Goal: Book appointment/travel/reservation

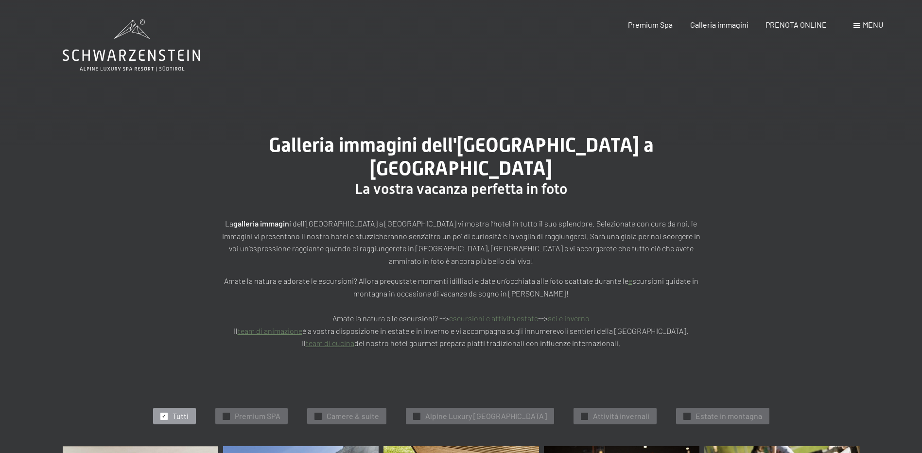
click at [172, 59] on icon at bounding box center [132, 56] width 138 height 12
click at [869, 24] on span "Menu" at bounding box center [872, 24] width 20 height 9
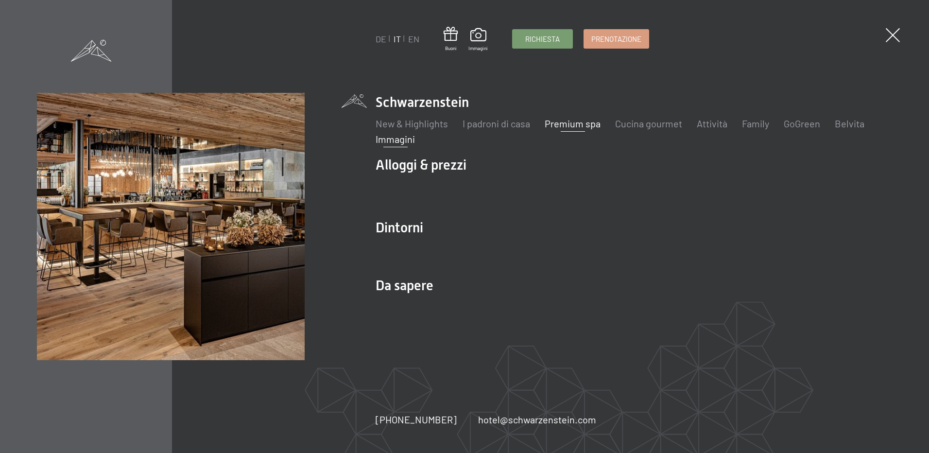
click at [567, 125] on link "Premium spa" at bounding box center [573, 124] width 56 height 12
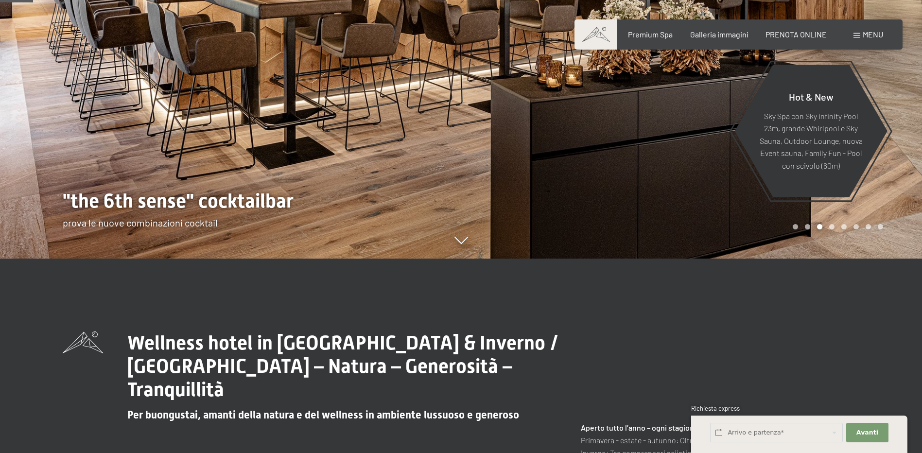
click at [804, 231] on div at bounding box center [691, 32] width 461 height 453
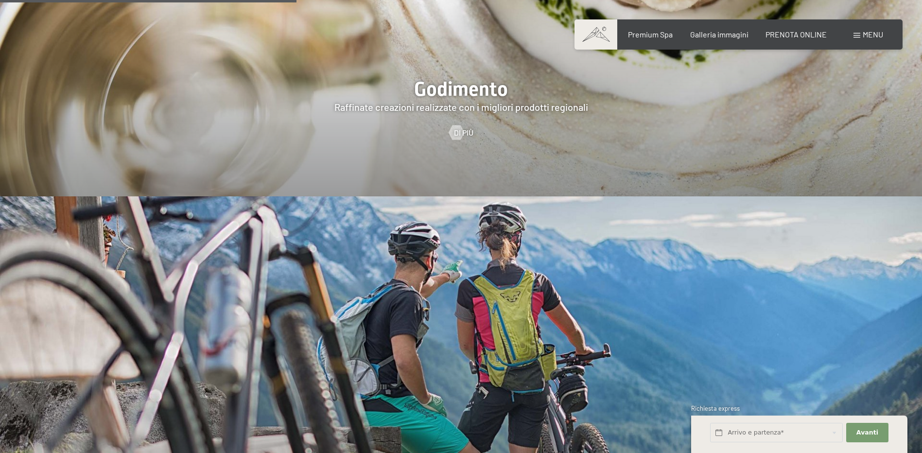
scroll to position [2089, 0]
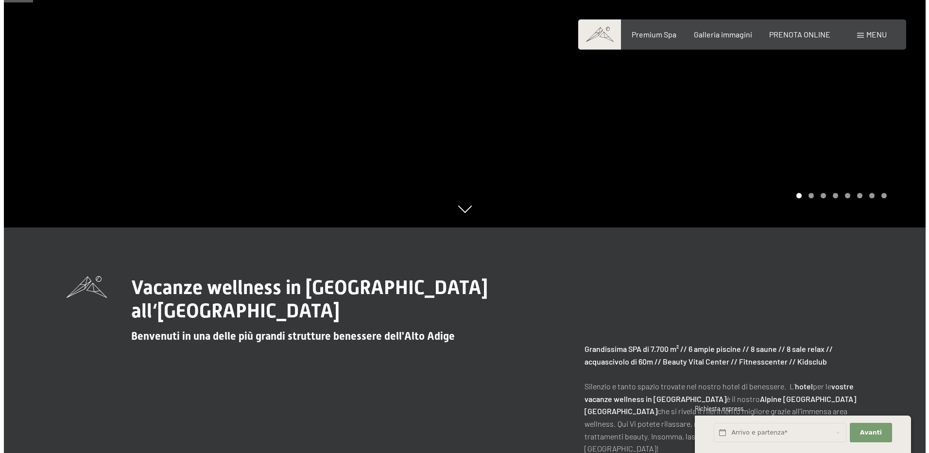
scroll to position [146, 0]
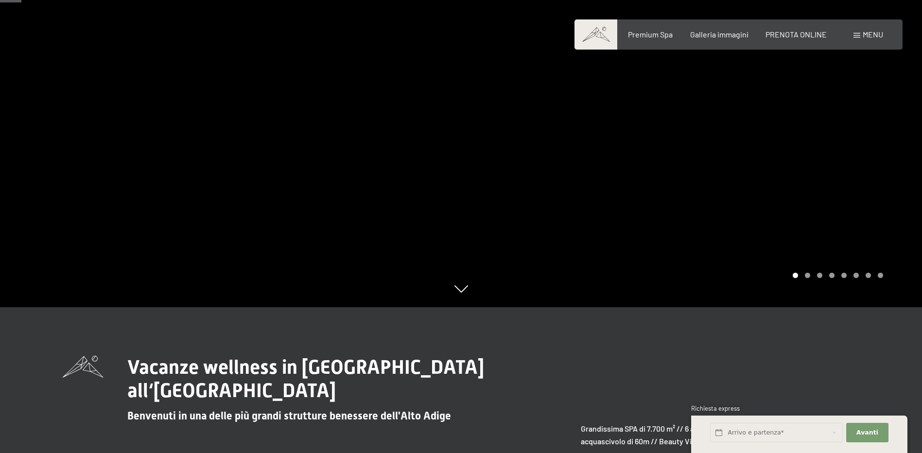
click at [861, 34] on div "Menu" at bounding box center [868, 34] width 30 height 11
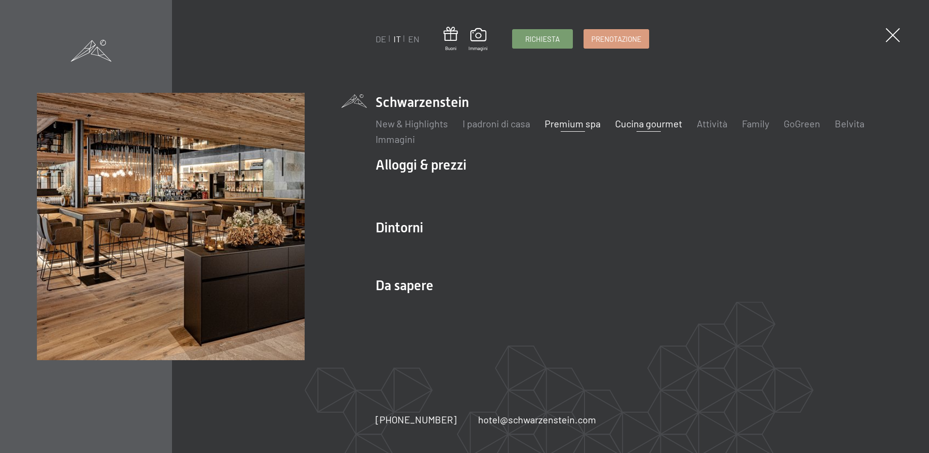
click at [654, 121] on link "Cucina gourmet" at bounding box center [648, 124] width 67 height 12
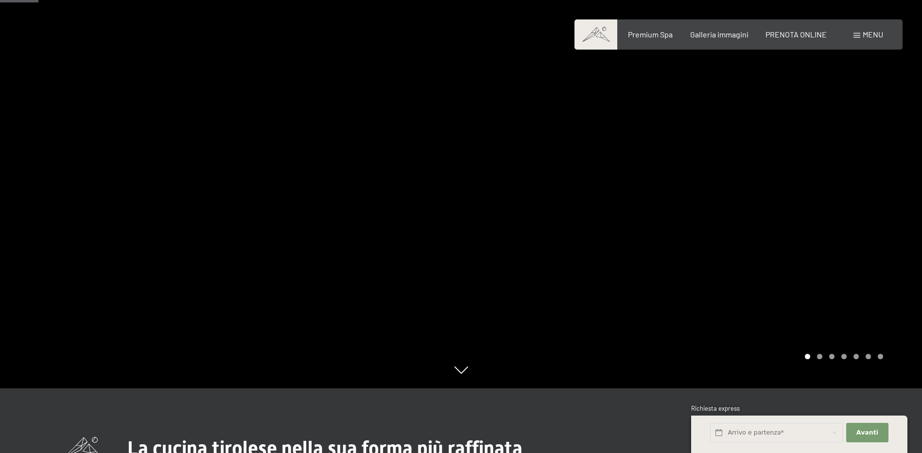
scroll to position [146, 0]
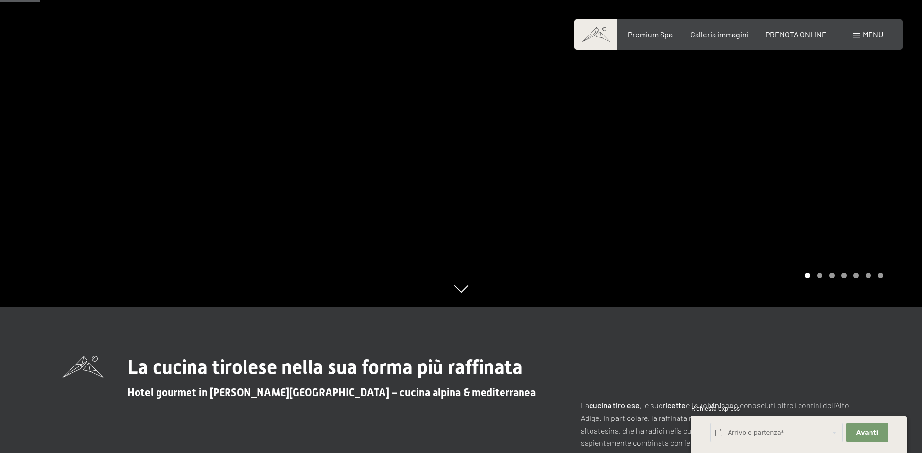
click at [821, 282] on div at bounding box center [691, 80] width 461 height 453
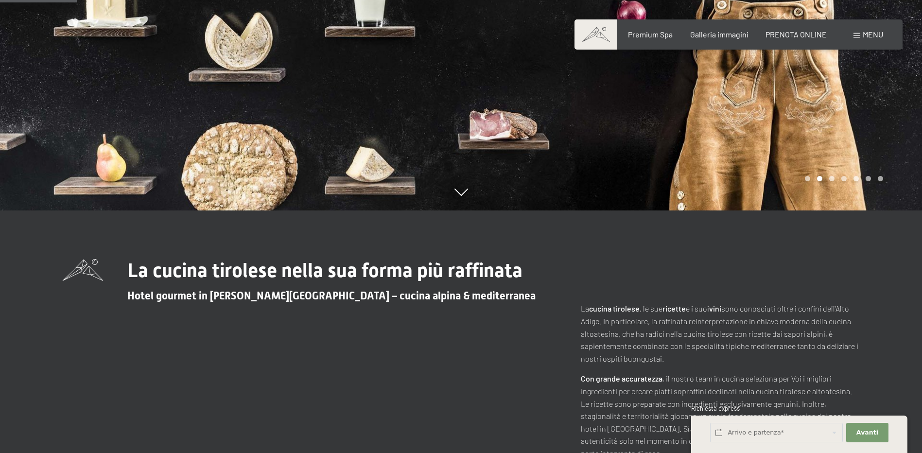
scroll to position [292, 0]
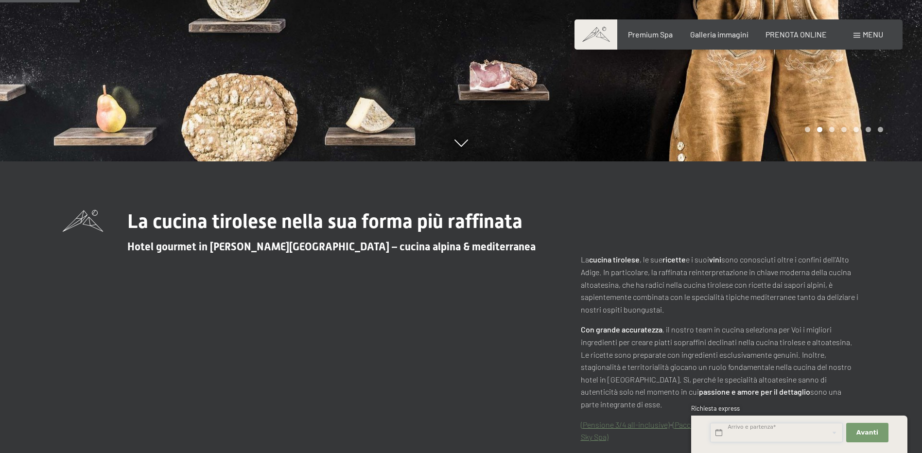
click at [785, 435] on input "text" at bounding box center [776, 433] width 133 height 20
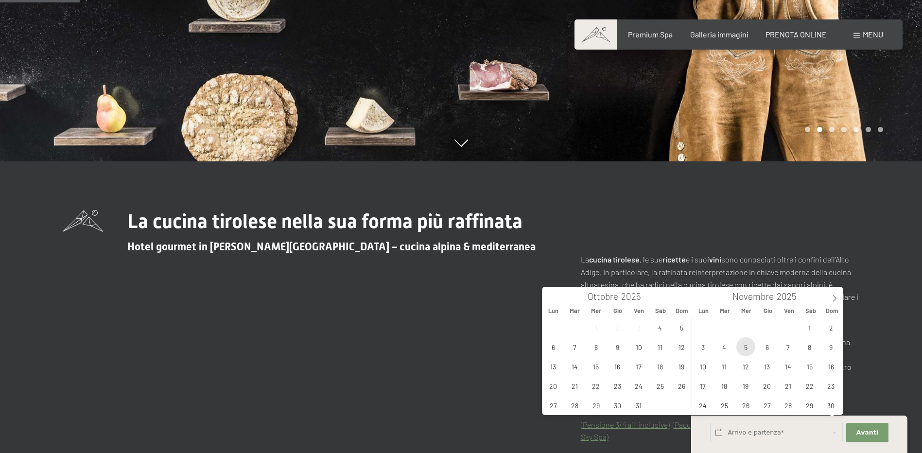
click at [748, 346] on span "5" at bounding box center [745, 346] width 19 height 19
type input "Mer. 05/11/2025"
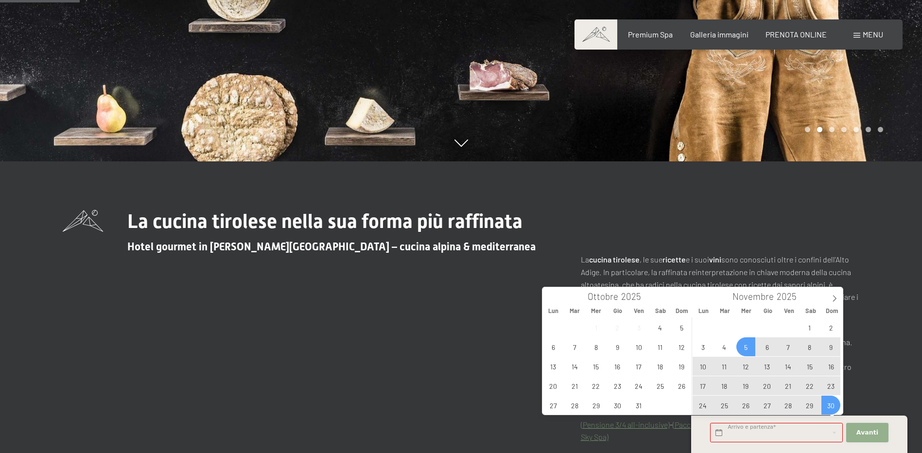
click at [864, 433] on span "Avanti" at bounding box center [867, 432] width 22 height 9
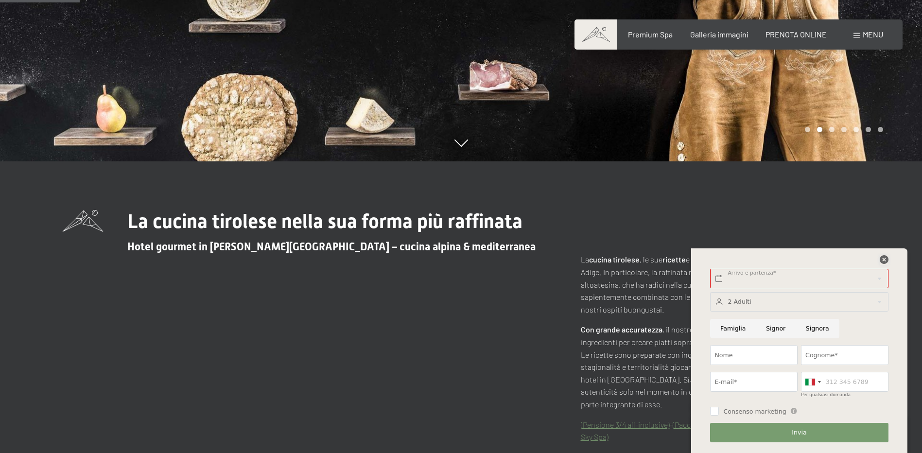
click at [886, 261] on icon at bounding box center [884, 259] width 9 height 9
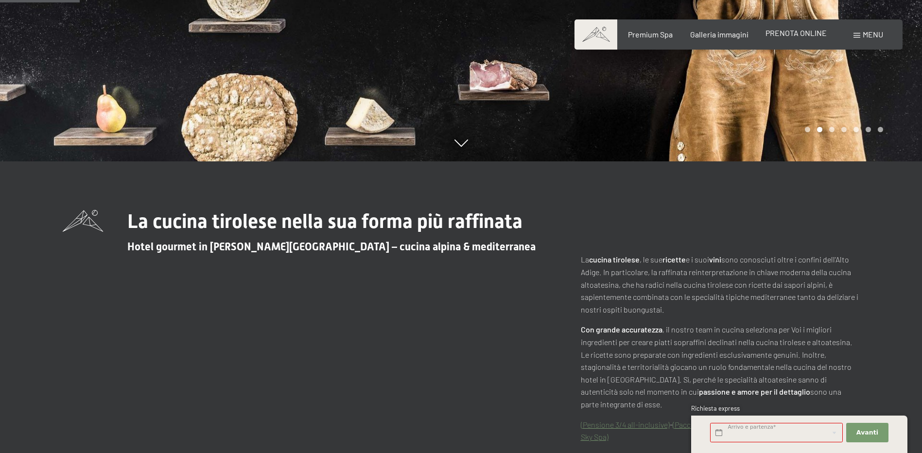
click at [820, 34] on span "PRENOTA ONLINE" at bounding box center [795, 32] width 61 height 9
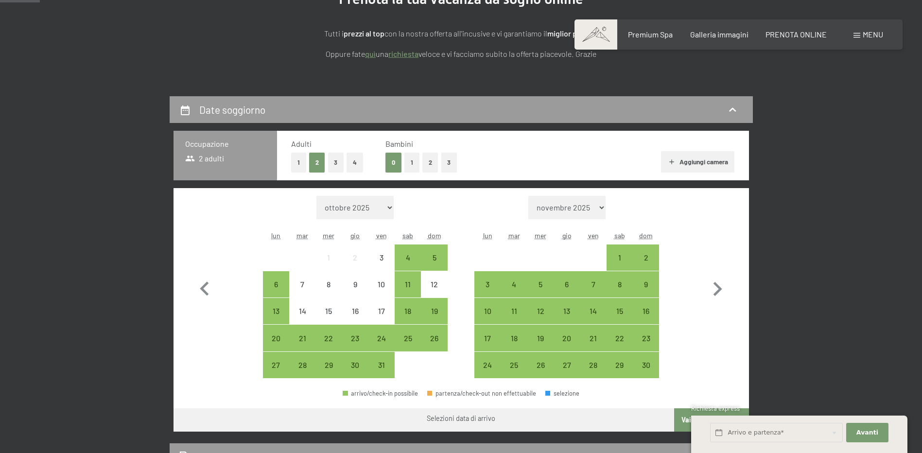
scroll to position [146, 0]
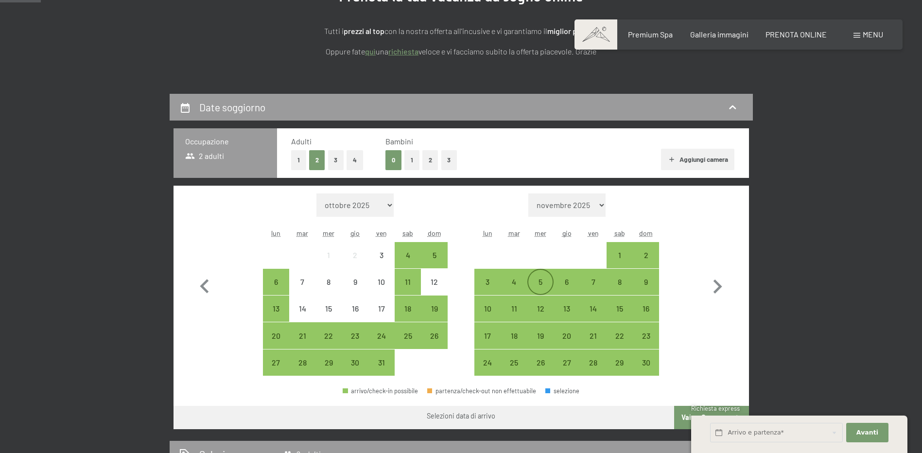
click at [541, 283] on div "5" at bounding box center [540, 290] width 24 height 24
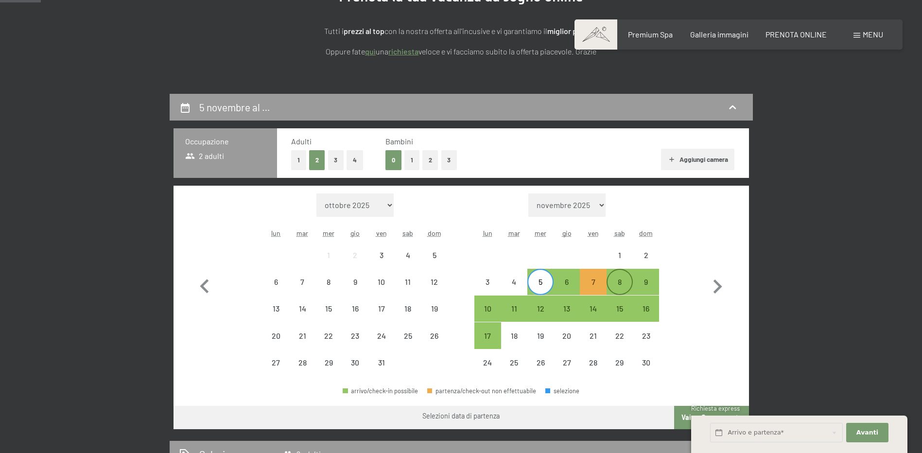
click at [621, 279] on div "8" at bounding box center [619, 290] width 24 height 24
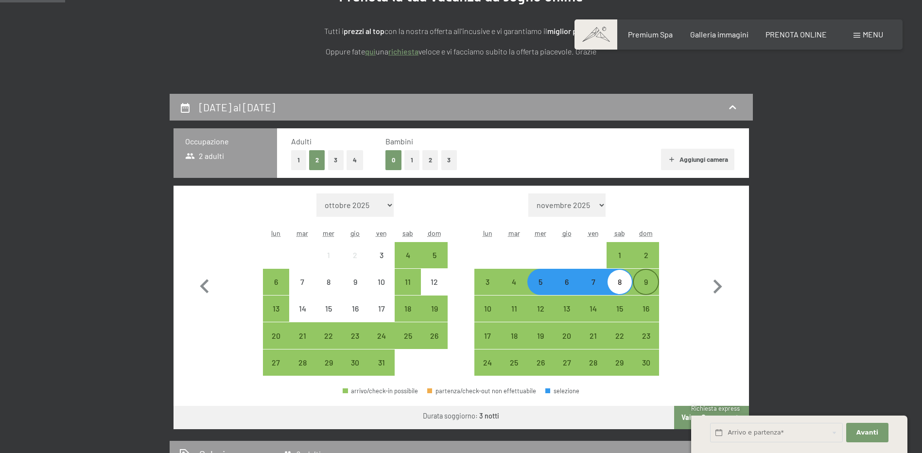
click at [649, 287] on div "9" at bounding box center [646, 290] width 24 height 24
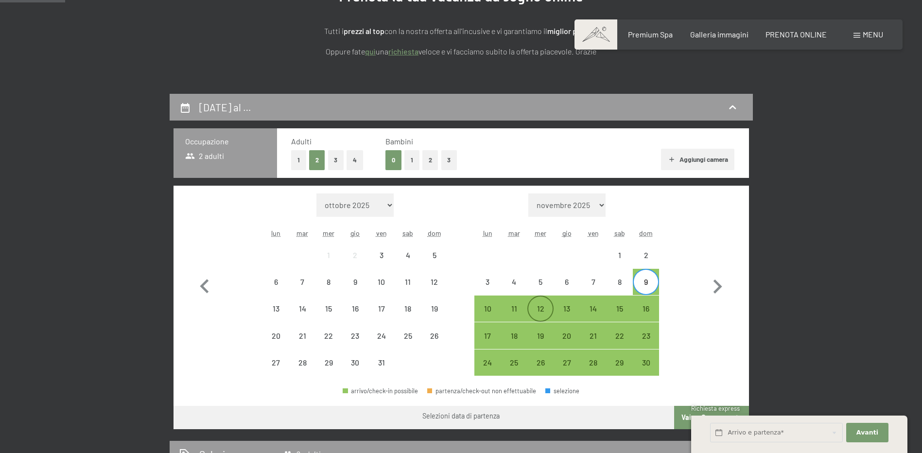
click at [539, 312] on div "12" at bounding box center [540, 317] width 24 height 24
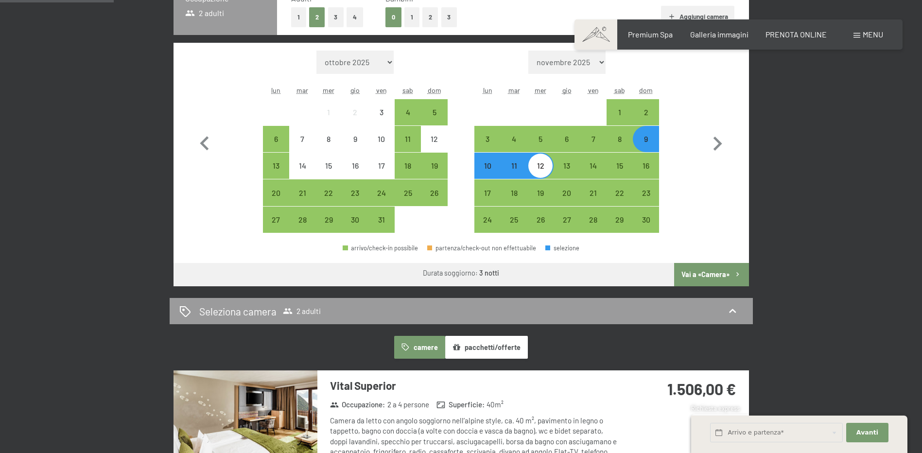
scroll to position [292, 0]
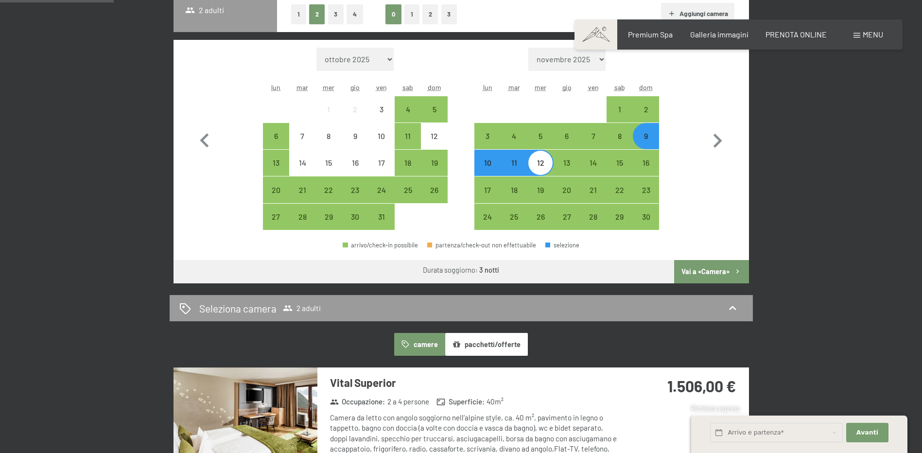
click at [724, 268] on button "Vai a «Camera»" at bounding box center [711, 271] width 74 height 23
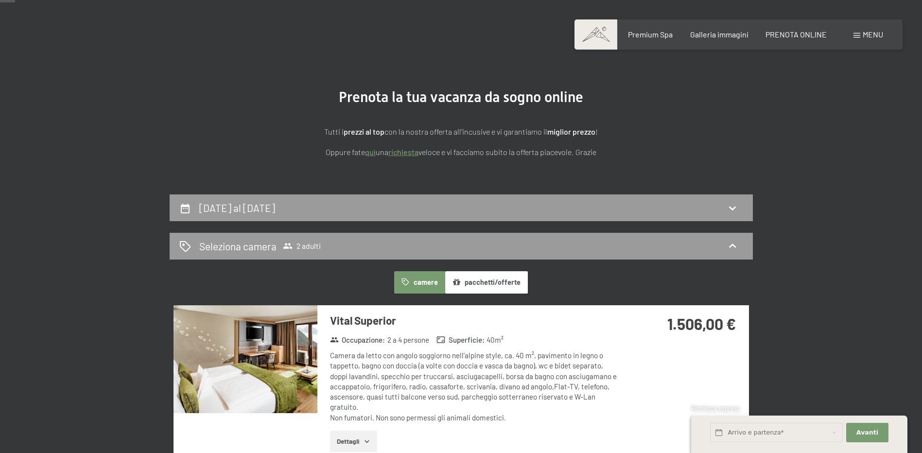
scroll to position [0, 0]
